Goal: Book appointment/travel/reservation

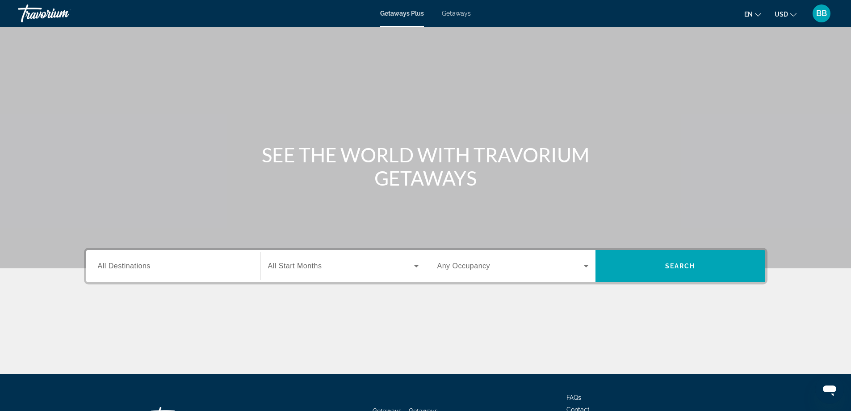
click at [170, 260] on div "Search widget" at bounding box center [173, 265] width 151 height 25
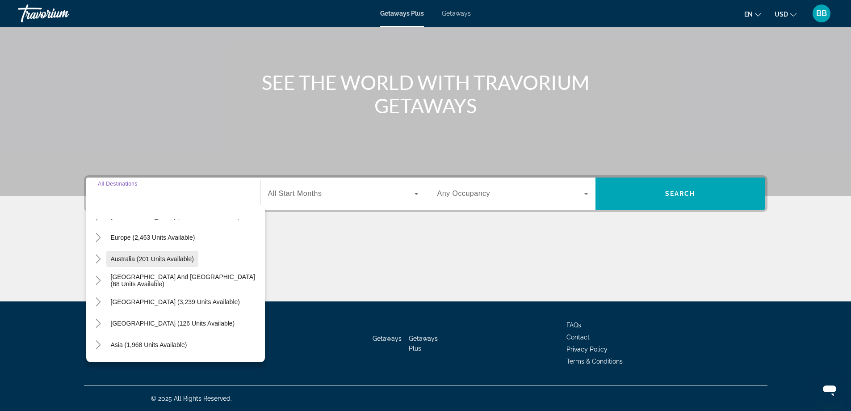
scroll to position [55, 0]
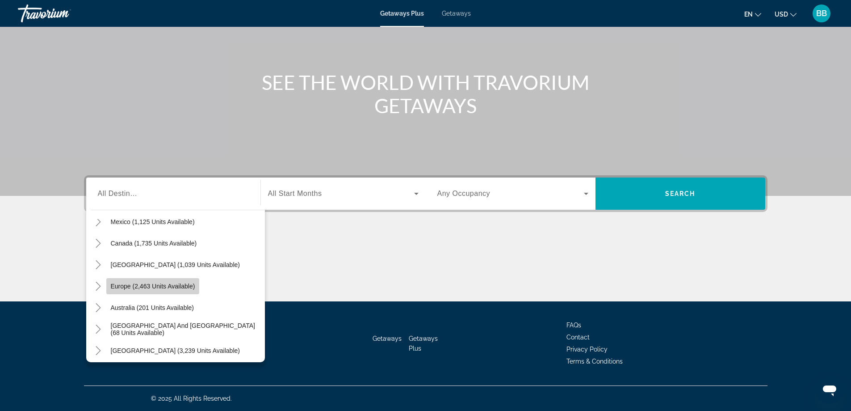
click at [151, 289] on span "Europe (2,463 units available)" at bounding box center [153, 285] width 84 height 7
type input "**********"
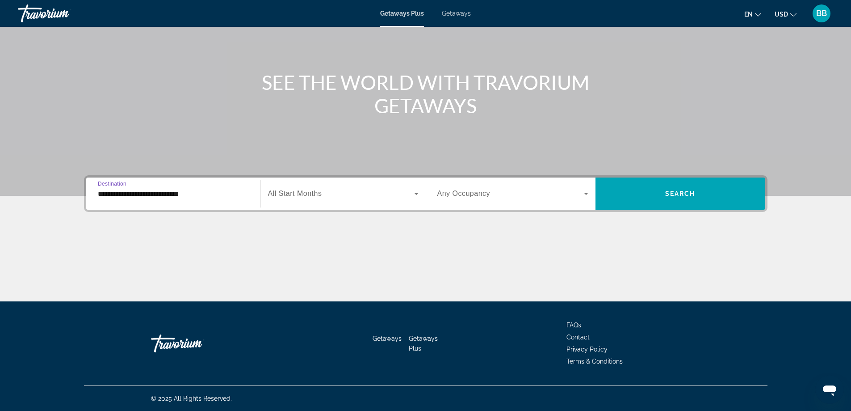
click at [360, 193] on span "Search widget" at bounding box center [341, 193] width 146 height 11
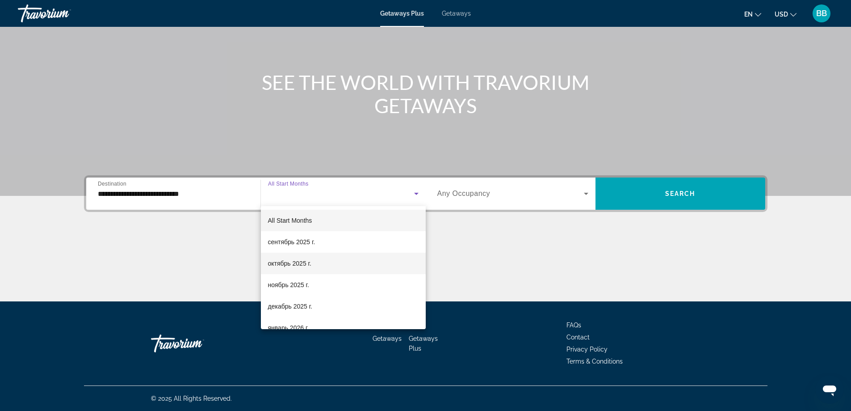
click at [305, 263] on span "октябрь 2025 г." at bounding box center [289, 263] width 43 height 11
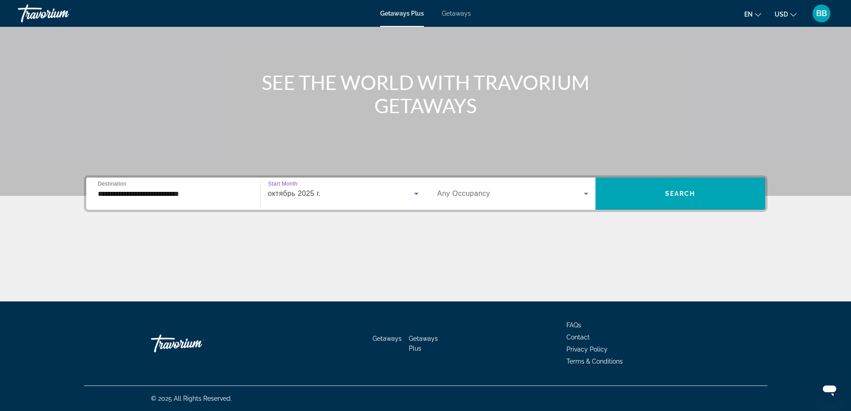
click at [524, 193] on span "Search widget" at bounding box center [510, 193] width 147 height 11
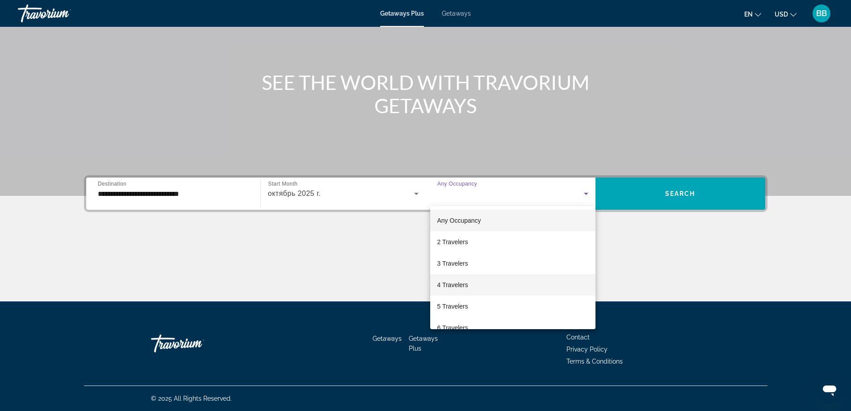
click at [482, 285] on mat-option "4 Travelers" at bounding box center [512, 284] width 165 height 21
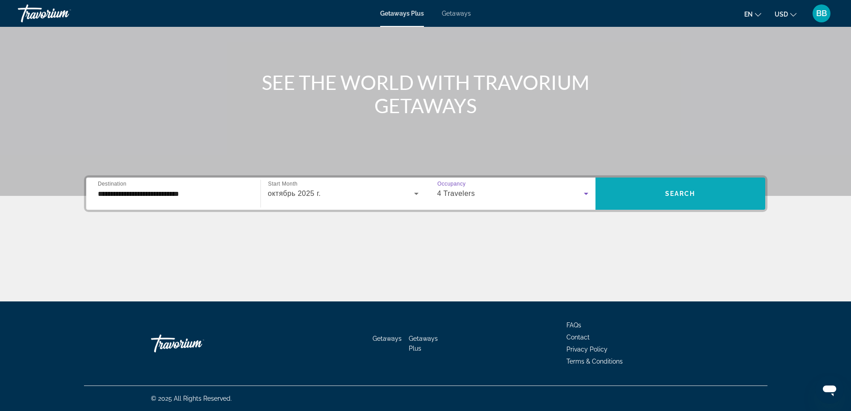
click at [678, 184] on span "Search widget" at bounding box center [680, 193] width 170 height 21
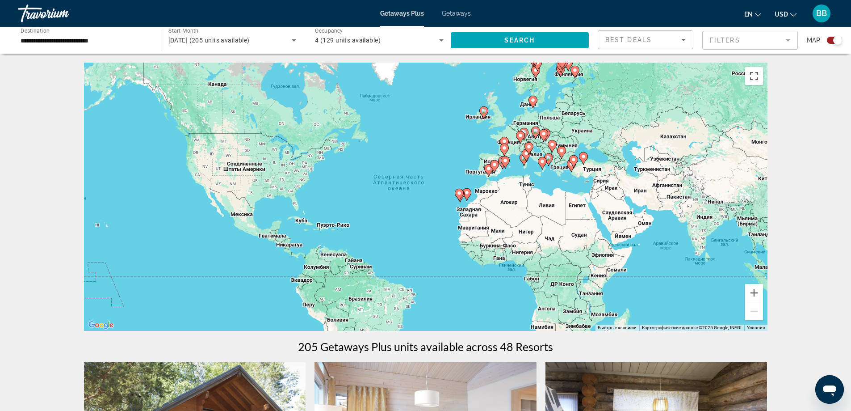
click at [584, 159] on image "Main content" at bounding box center [583, 156] width 5 height 5
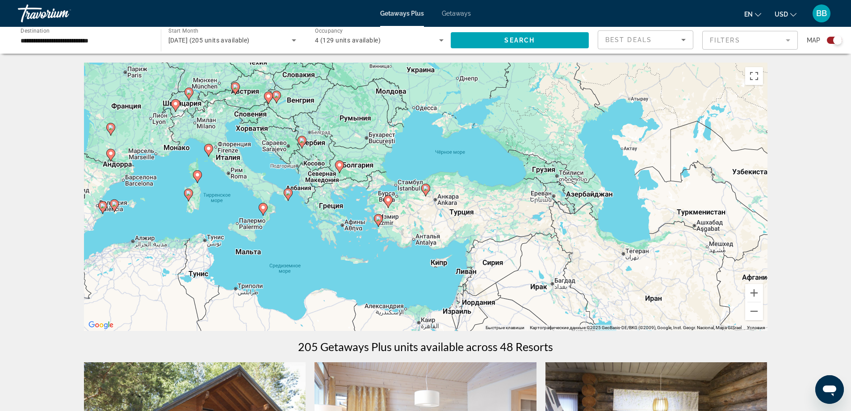
click at [427, 198] on div "Чтобы активировать перетаскивание с помощью клавиатуры, нажмите Alt + Ввод. Пос…" at bounding box center [425, 197] width 683 height 268
drag, startPoint x: 426, startPoint y: 195, endPoint x: 427, endPoint y: 187, distance: 7.6
click at [426, 193] on g "Main content" at bounding box center [425, 190] width 9 height 13
click at [427, 187] on image "Main content" at bounding box center [425, 187] width 5 height 5
type input "**********"
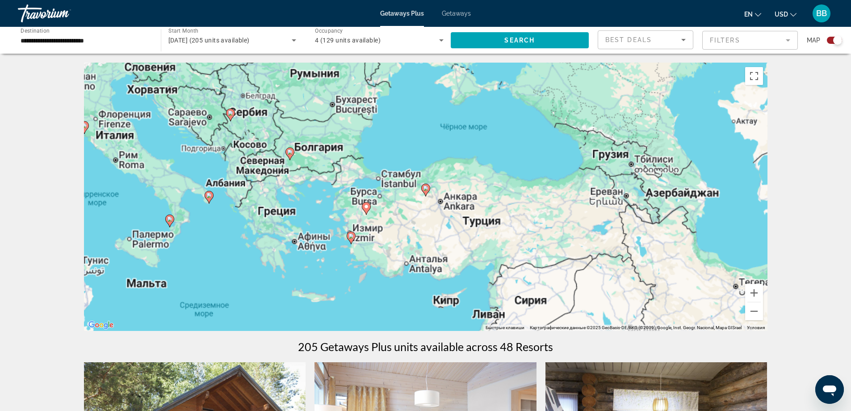
click at [427, 187] on image "Main content" at bounding box center [425, 187] width 5 height 5
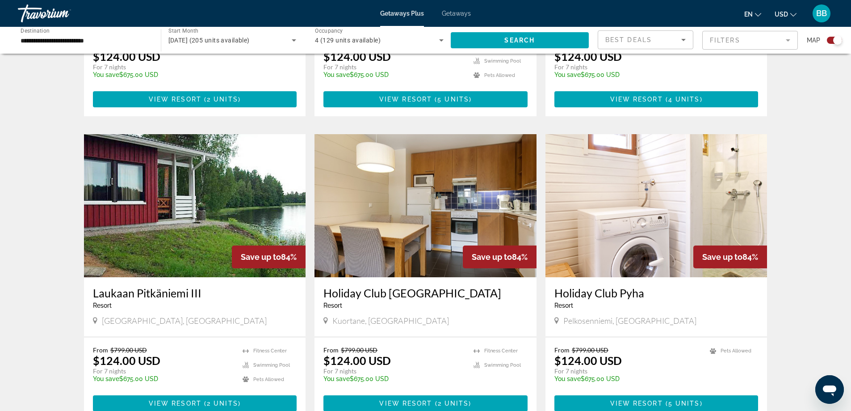
scroll to position [536, 0]
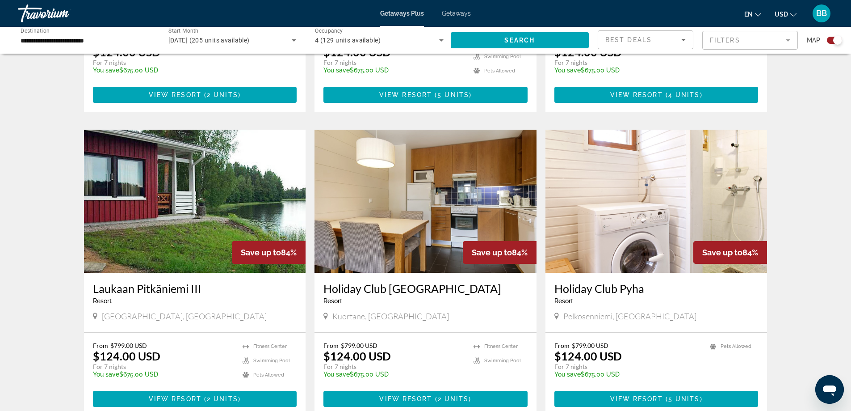
click at [667, 38] on div "Best Deals" at bounding box center [643, 39] width 76 height 11
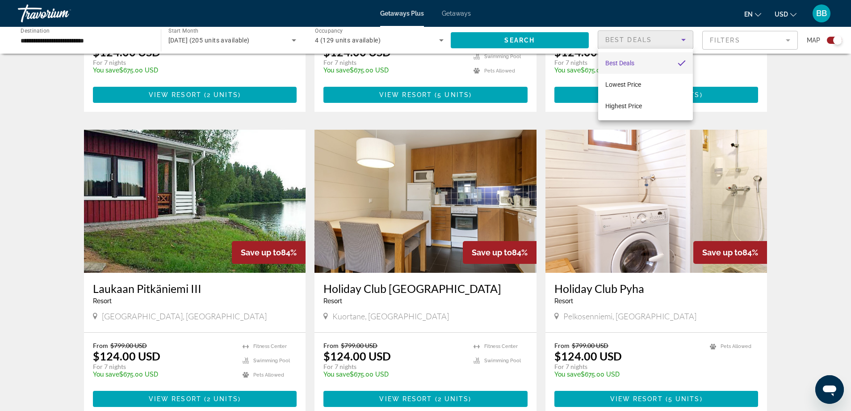
click at [667, 38] on div at bounding box center [425, 205] width 851 height 411
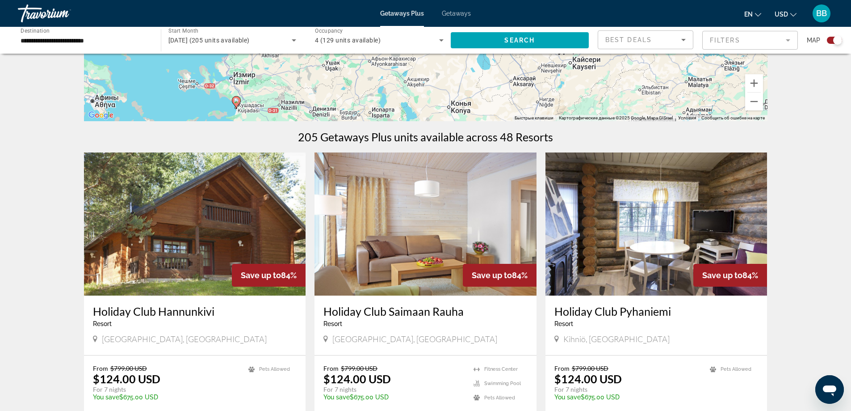
scroll to position [223, 0]
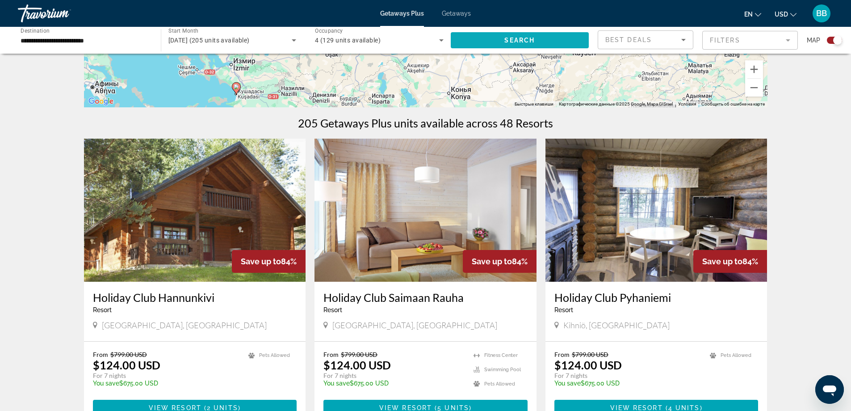
click at [551, 43] on span "Search widget" at bounding box center [520, 39] width 138 height 21
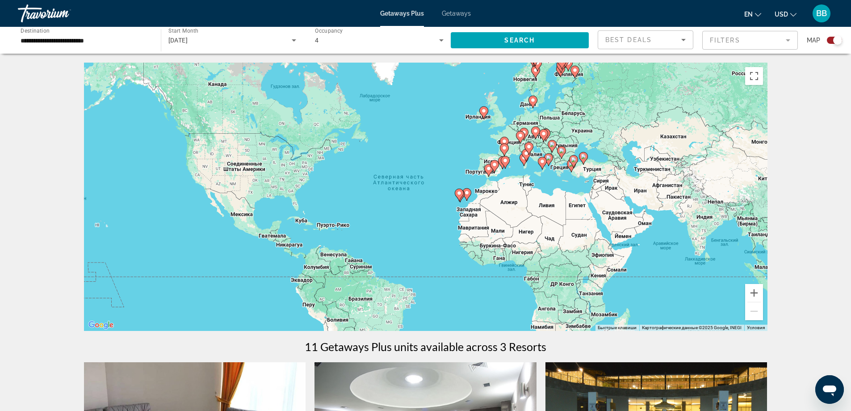
click at [574, 161] on image "Main content" at bounding box center [573, 159] width 5 height 5
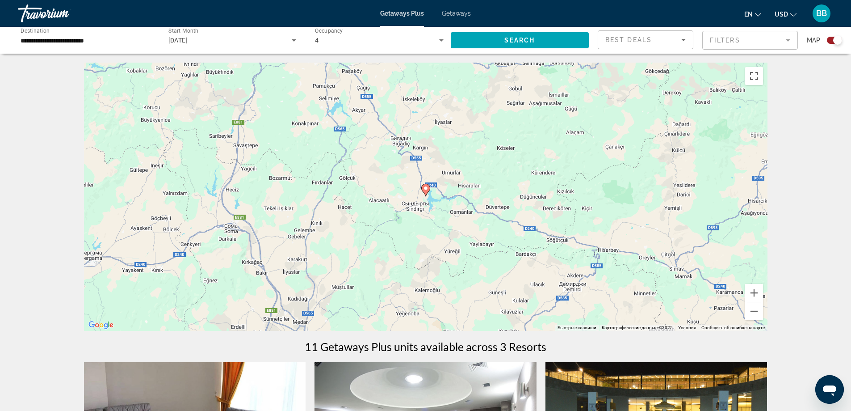
click at [219, 34] on div "[DATE]" at bounding box center [232, 40] width 128 height 25
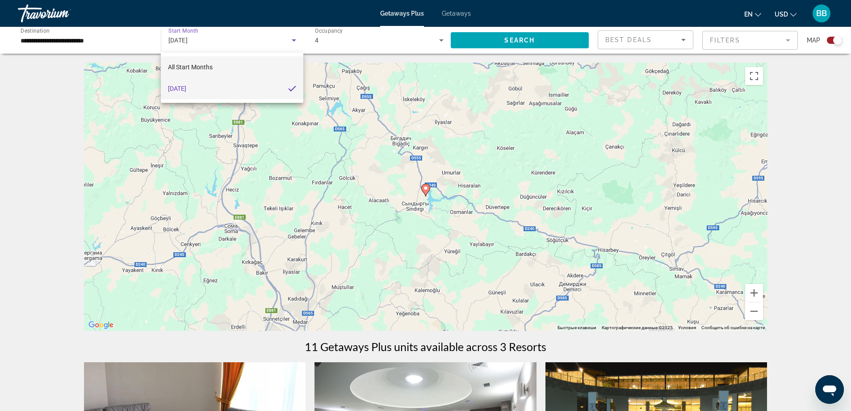
click at [201, 63] on span "All Start Months" at bounding box center [190, 66] width 45 height 7
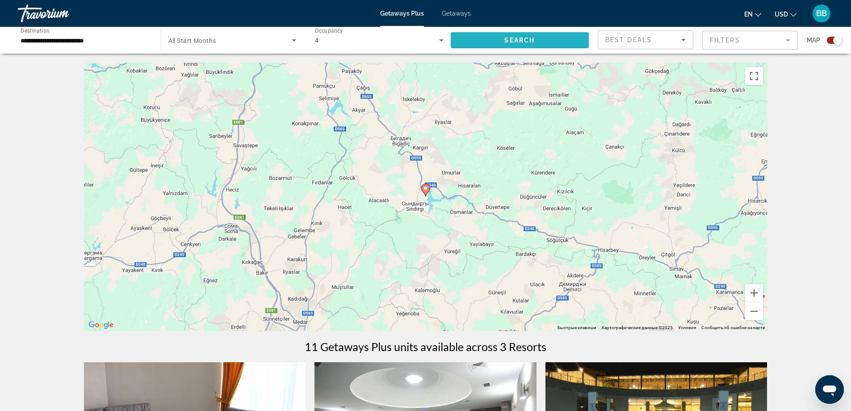
click at [502, 39] on span "Search widget" at bounding box center [520, 39] width 138 height 21
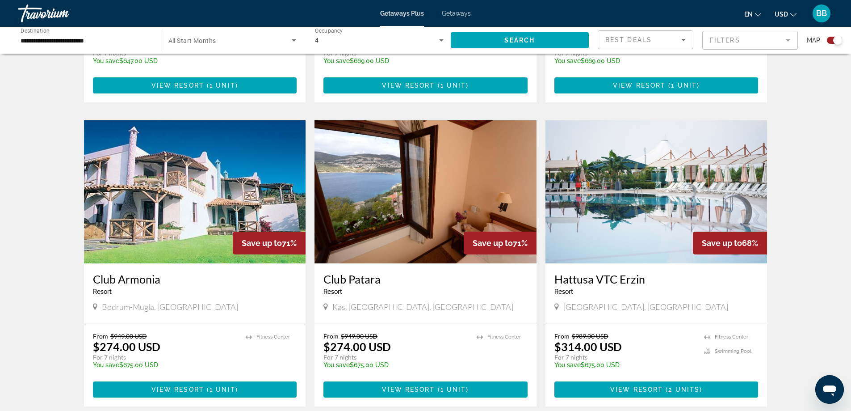
scroll to position [1161, 0]
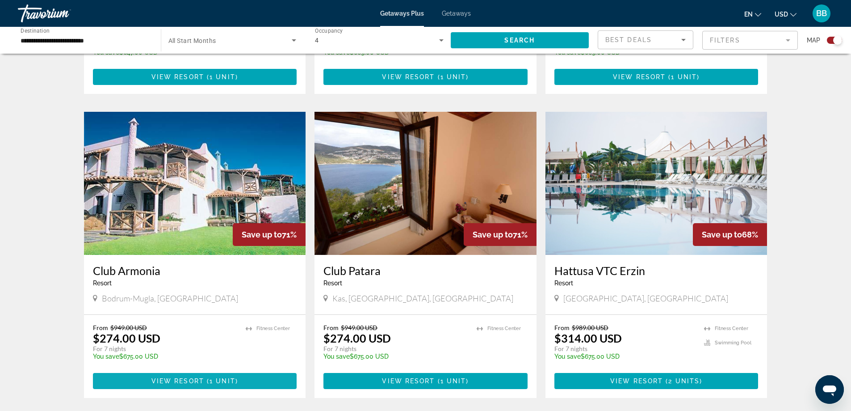
click at [216, 379] on span "1 unit" at bounding box center [222, 380] width 26 height 7
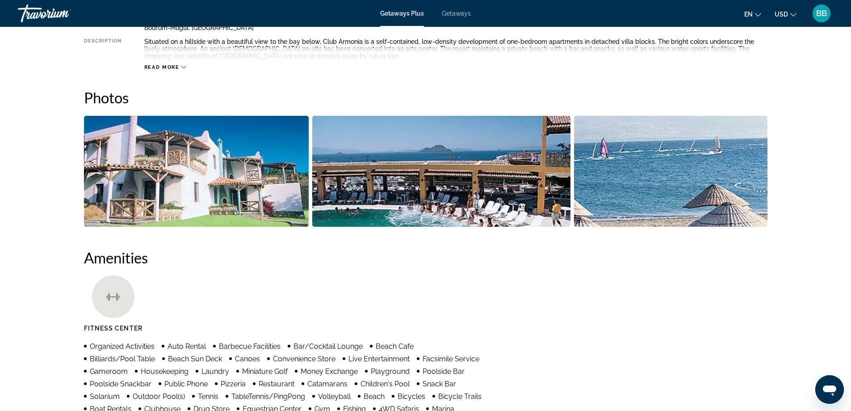
scroll to position [338, 0]
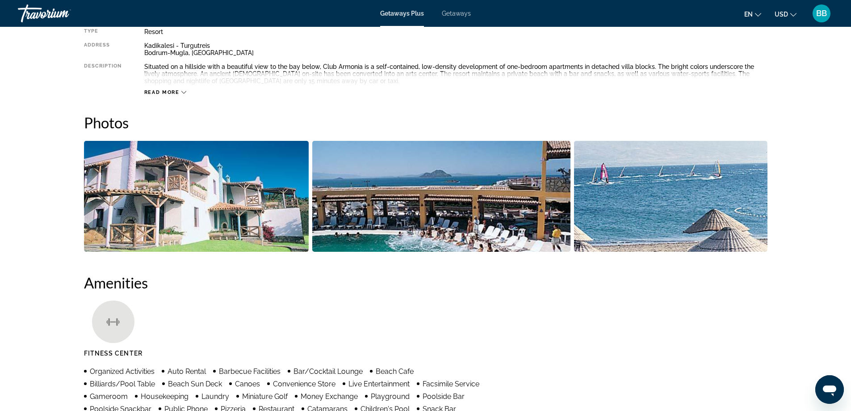
click at [245, 191] on img "Open full-screen image slider" at bounding box center [196, 196] width 225 height 111
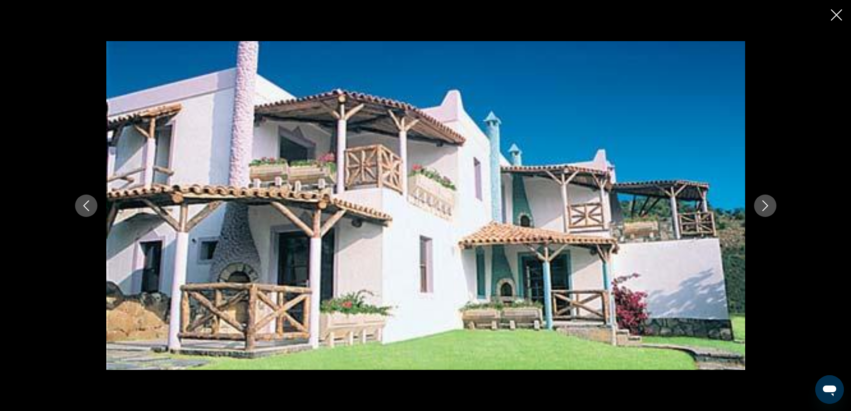
click at [764, 205] on icon "Next image" at bounding box center [765, 205] width 11 height 11
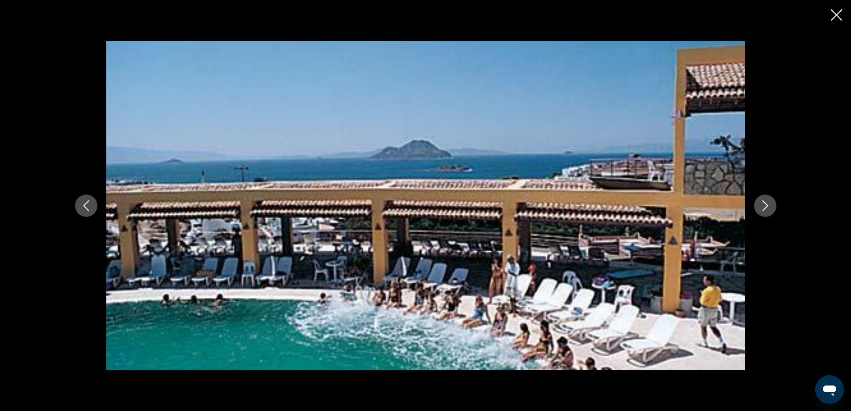
click at [764, 205] on icon "Next image" at bounding box center [765, 205] width 11 height 11
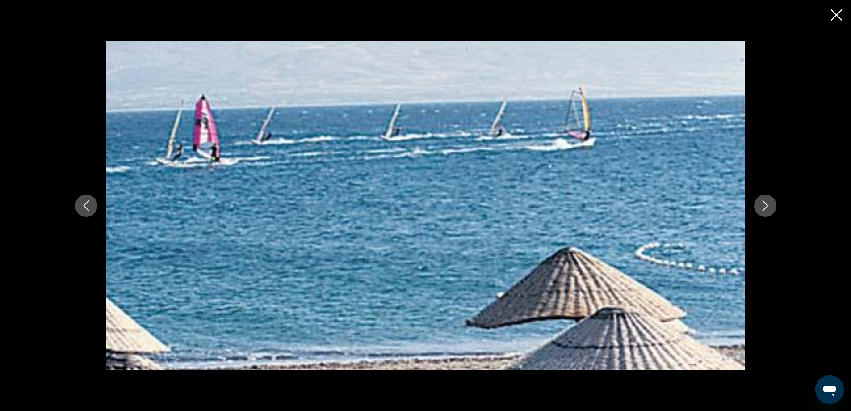
click at [764, 205] on icon "Next image" at bounding box center [765, 205] width 11 height 11
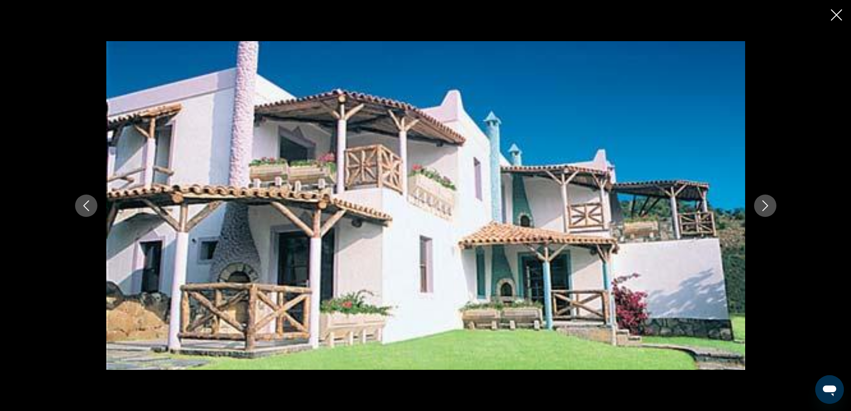
click at [836, 15] on icon "Close slideshow" at bounding box center [836, 14] width 11 height 11
